Goal: Task Accomplishment & Management: Manage account settings

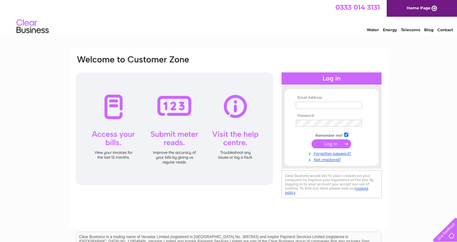
type input "[EMAIL_ADDRESS][DOMAIN_NAME]"
click at [38, 80] on div "Email Address: mojsec.energyhub@interserve.com Password:" at bounding box center [228, 193] width 457 height 291
click at [336, 146] on input "submit" at bounding box center [331, 144] width 40 height 9
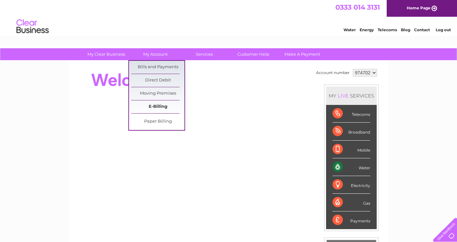
click at [155, 101] on link "E-Billing" at bounding box center [157, 107] width 53 height 13
click at [154, 107] on link "E-Billing" at bounding box center [157, 107] width 53 height 13
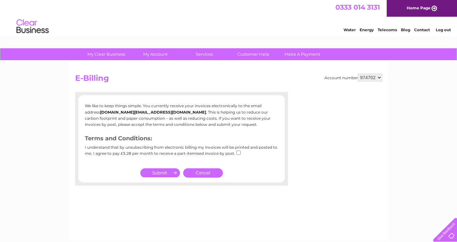
click at [215, 176] on link "Cancel" at bounding box center [203, 173] width 40 height 9
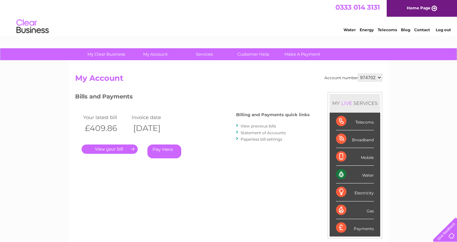
click at [120, 149] on link "." at bounding box center [110, 149] width 56 height 9
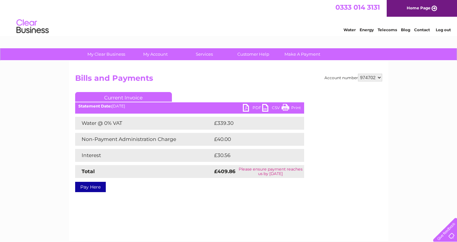
click at [248, 109] on link "PDF" at bounding box center [252, 108] width 19 height 9
